Goal: Task Accomplishment & Management: Manage account settings

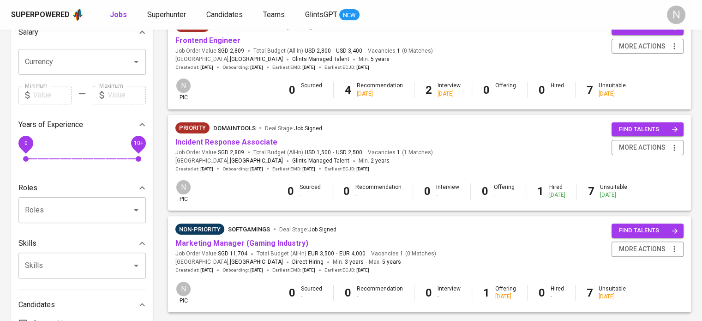
scroll to position [231, 0]
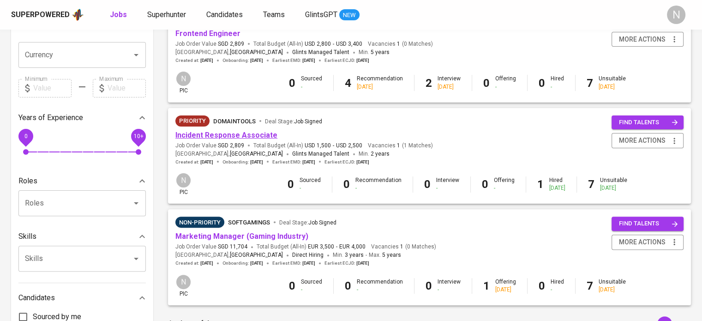
click at [234, 134] on link "Incident Response Associate" at bounding box center [226, 135] width 102 height 9
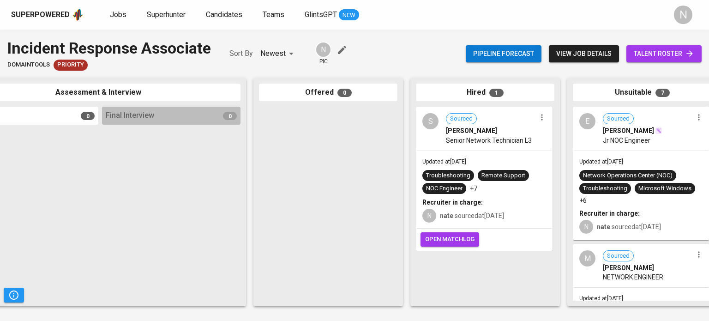
click at [492, 145] on div "S Sourced [PERSON_NAME] Senior Network Technician L3" at bounding box center [484, 129] width 135 height 42
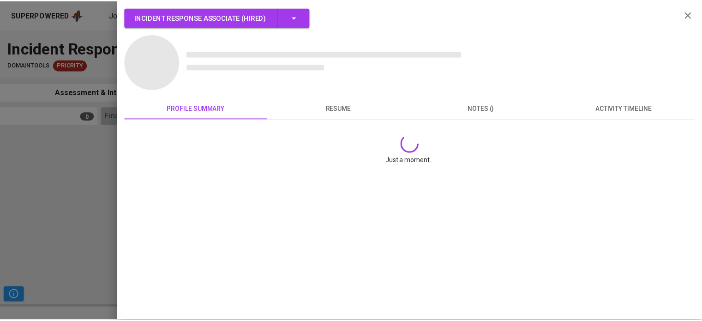
scroll to position [0, 366]
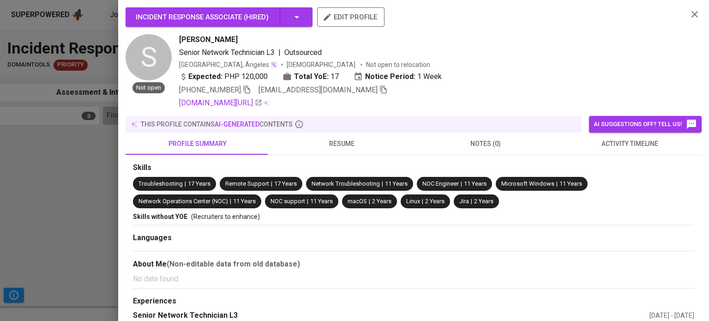
drag, startPoint x: 234, startPoint y: 37, endPoint x: 179, endPoint y: 38, distance: 55.8
click at [179, 38] on div "S Not open [PERSON_NAME] Senior Network Technician L3 | Outsourced [GEOGRAPHIC_…" at bounding box center [403, 71] width 555 height 74
copy span "[PERSON_NAME]"
click at [26, 16] on div at bounding box center [354, 160] width 709 height 321
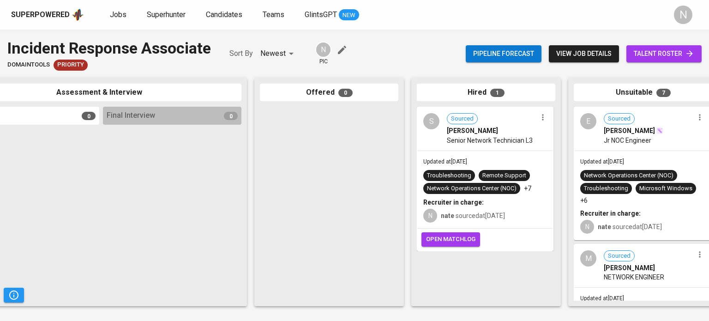
click at [41, 13] on div "Superpowered" at bounding box center [40, 15] width 59 height 11
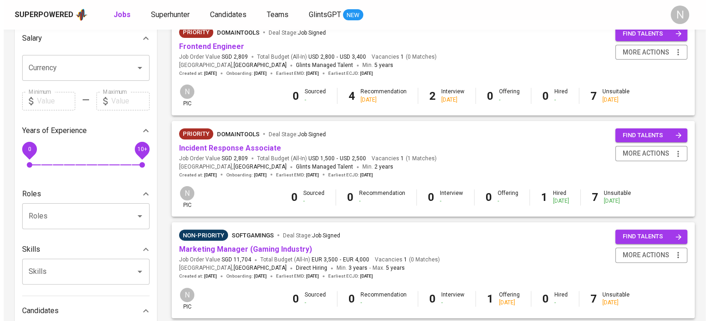
scroll to position [231, 0]
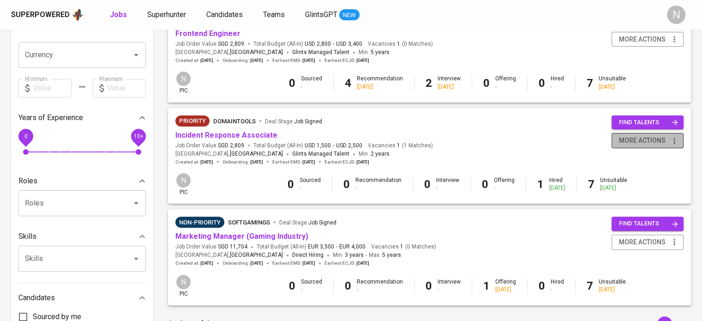
click at [659, 141] on span "more actions" at bounding box center [642, 141] width 47 height 12
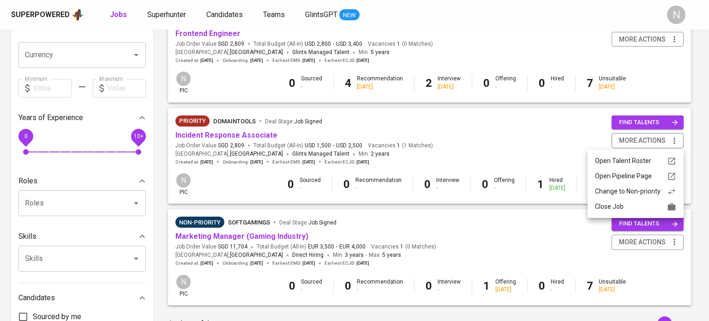
click at [636, 203] on div "Close Job" at bounding box center [635, 207] width 81 height 10
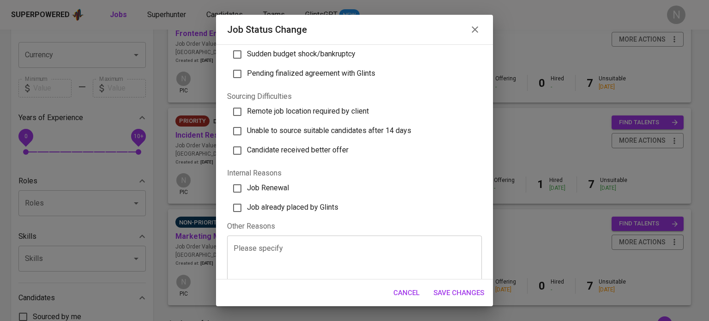
scroll to position [291, 0]
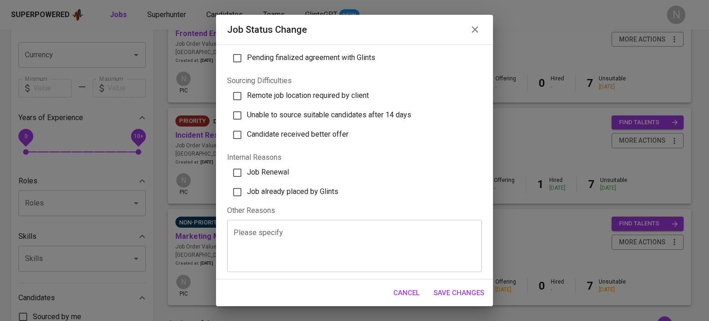
click at [295, 192] on span "Job already placed by Glints" at bounding box center [292, 191] width 91 height 9
click at [247, 192] on input "Job already placed by Glints" at bounding box center [236, 191] width 19 height 19
checkbox input "true"
click at [281, 231] on textarea at bounding box center [354, 245] width 242 height 35
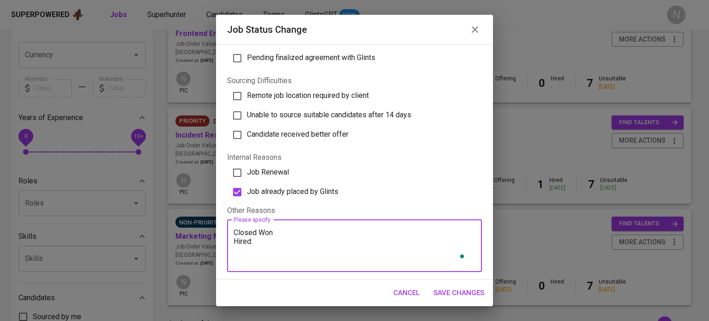
paste textarea "[PERSON_NAME]"
click at [305, 250] on textarea "Closed Won Hired: [PERSON_NAME] Start Date: [DATE]" at bounding box center [354, 245] width 242 height 35
type textarea "Closed Won Hired: [PERSON_NAME] Start Date: [DATE]"
click at [462, 283] on button "Save Changes" at bounding box center [458, 292] width 61 height 19
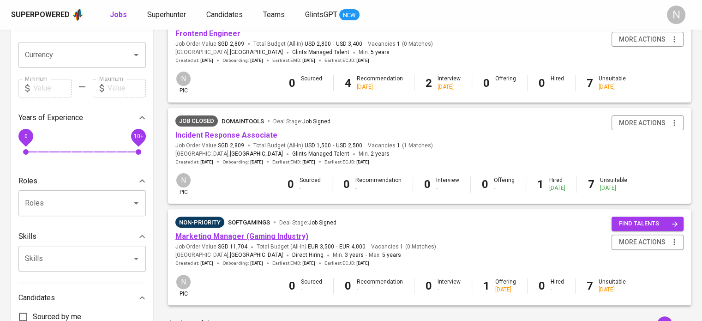
click at [239, 239] on link "Marketing Manager (Gaming Industry)" at bounding box center [241, 236] width 133 height 9
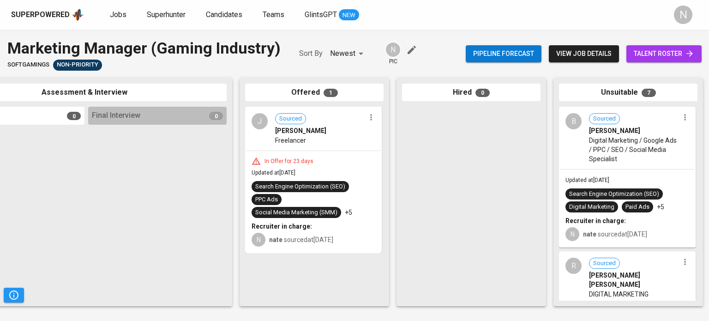
scroll to position [0, 382]
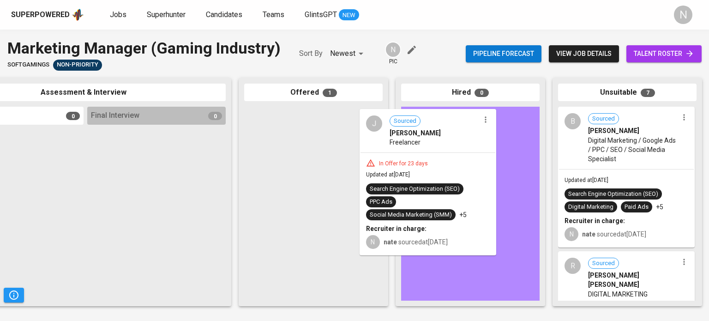
drag, startPoint x: 346, startPoint y: 160, endPoint x: 452, endPoint y: 162, distance: 106.6
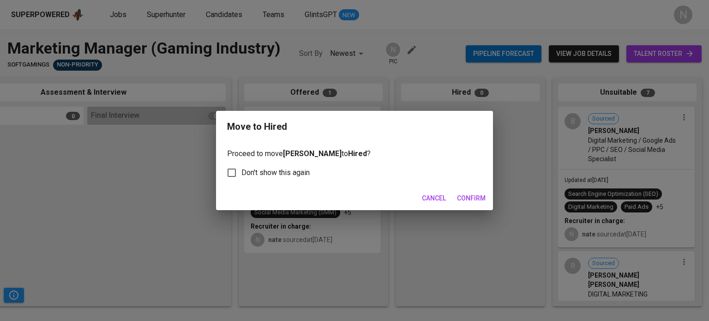
click at [484, 203] on span "Confirm" at bounding box center [471, 198] width 29 height 12
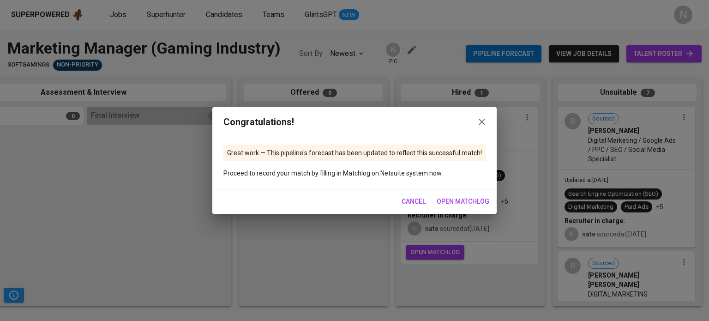
click at [479, 121] on icon "button" at bounding box center [482, 122] width 6 height 6
